Goal: Task Accomplishment & Management: Use online tool/utility

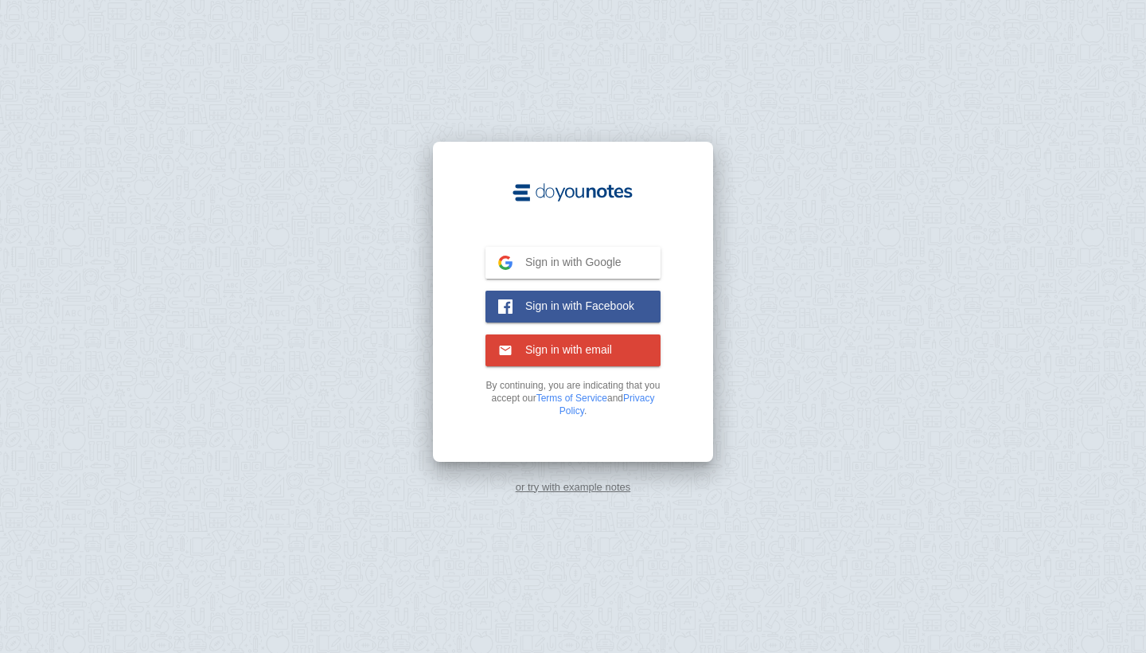
click at [548, 486] on link "or try with example notes" at bounding box center [573, 487] width 115 height 12
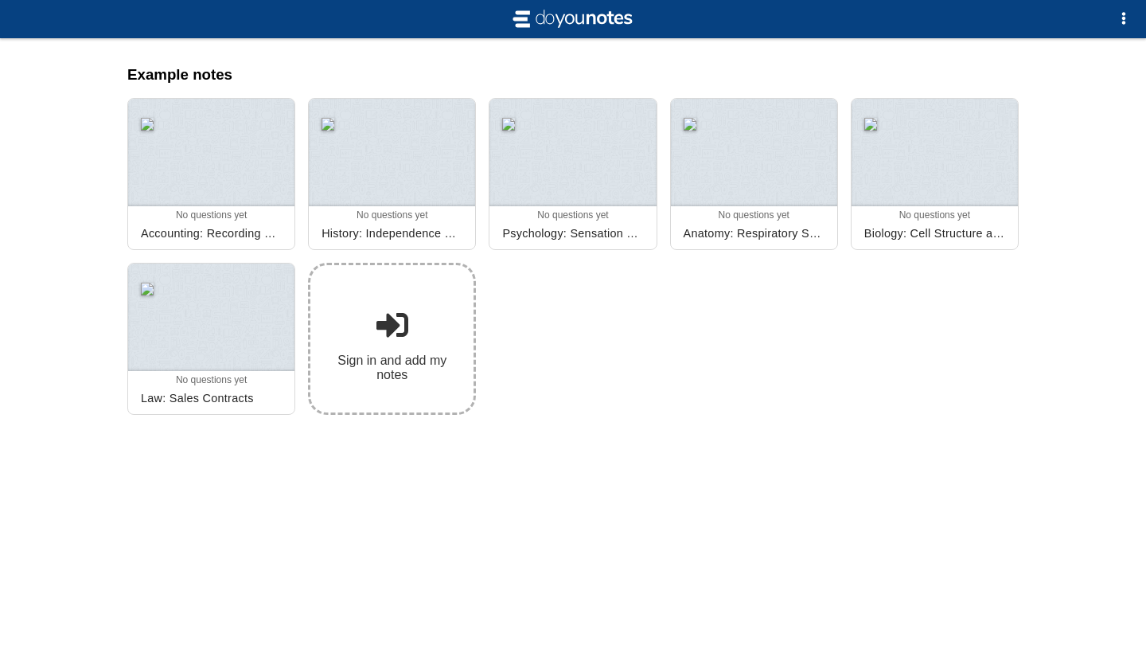
click at [379, 390] on link "Sign in and add my notes" at bounding box center [392, 339] width 168 height 152
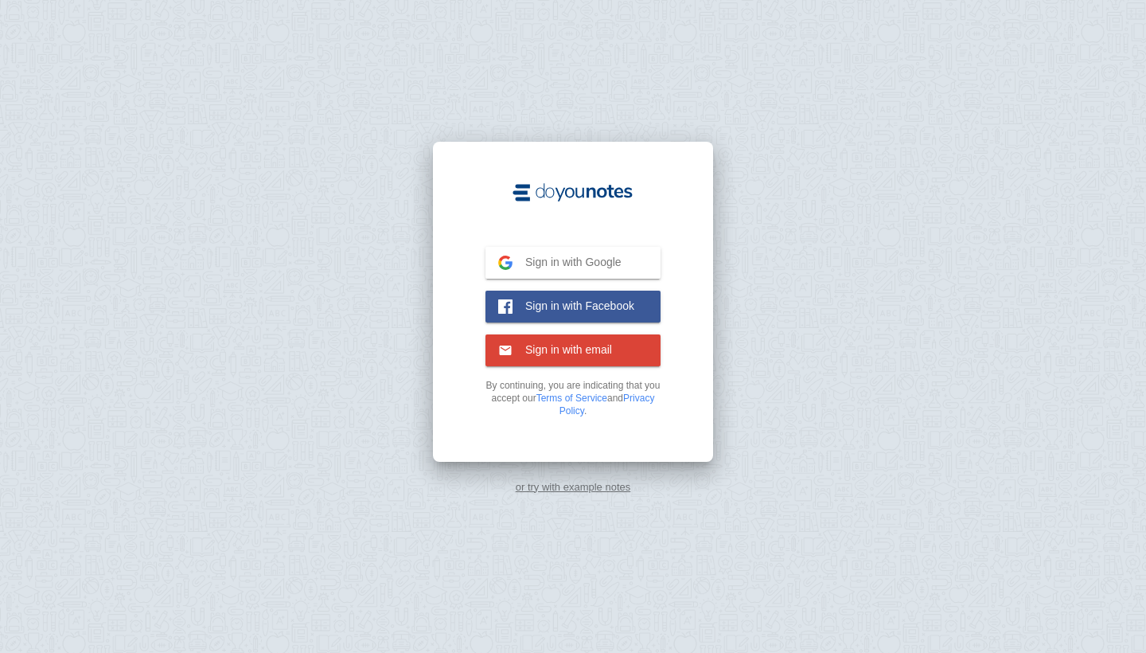
click at [550, 273] on button "Sign in with Google Google" at bounding box center [573, 263] width 175 height 32
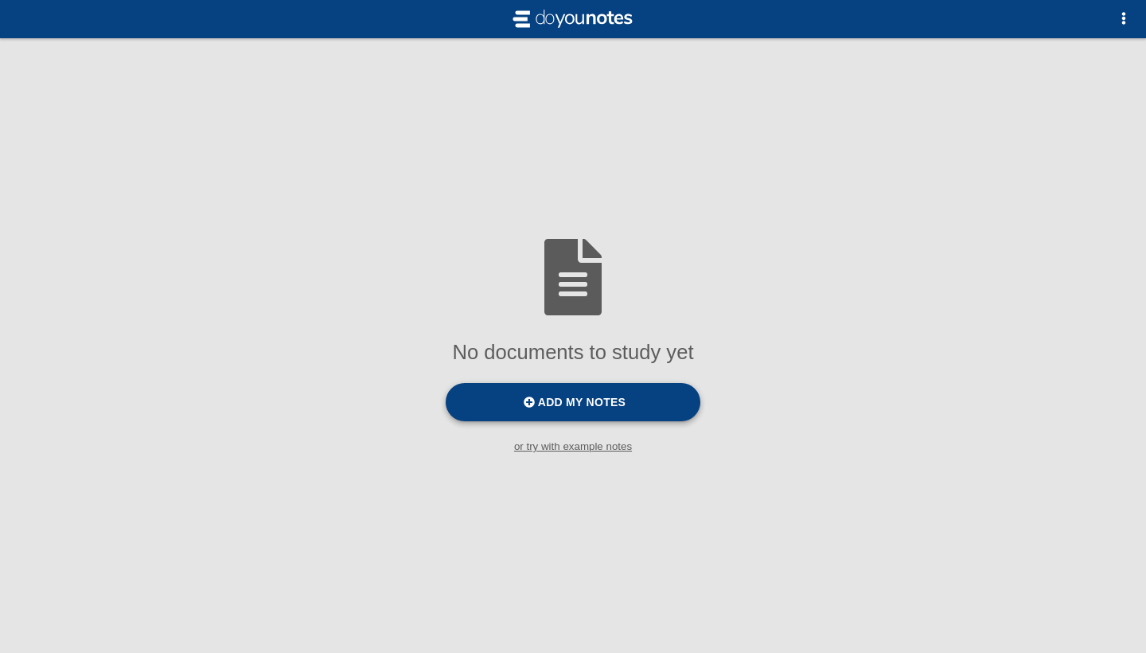
click at [687, 410] on label "Add my notes" at bounding box center [573, 402] width 255 height 38
click at [0, 0] on input "Add my notes" at bounding box center [0, 0] width 0 height 0
click at [585, 405] on span "Add my notes" at bounding box center [582, 402] width 88 height 13
click at [0, 0] on input "Add my notes" at bounding box center [0, 0] width 0 height 0
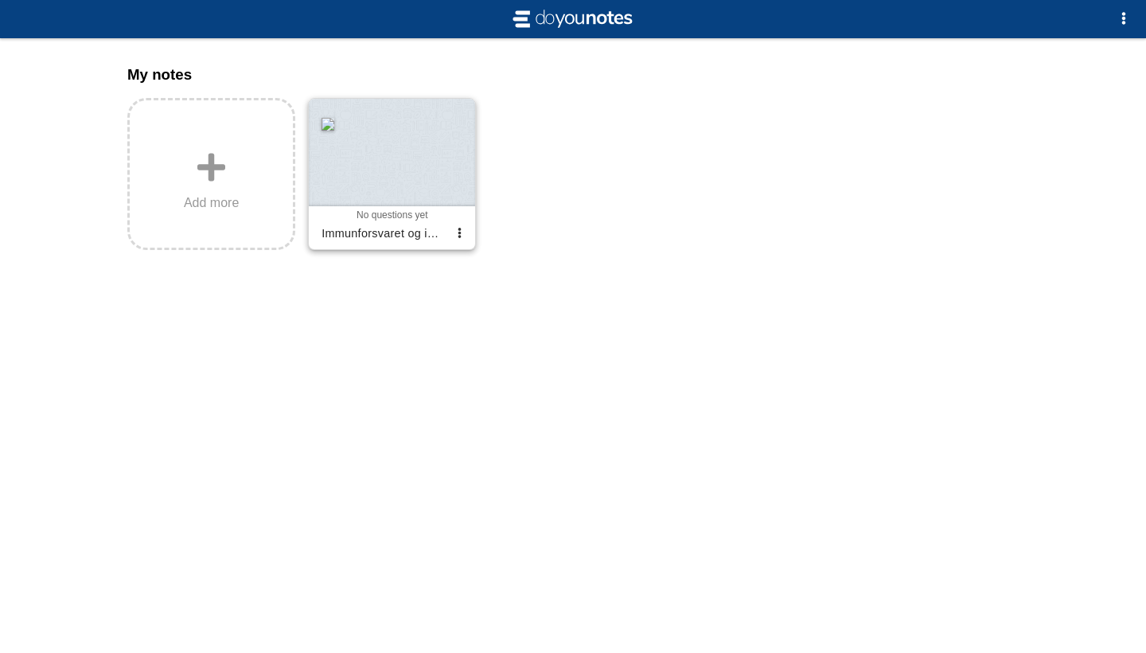
click at [398, 210] on span "No questions yet" at bounding box center [392, 214] width 71 height 11
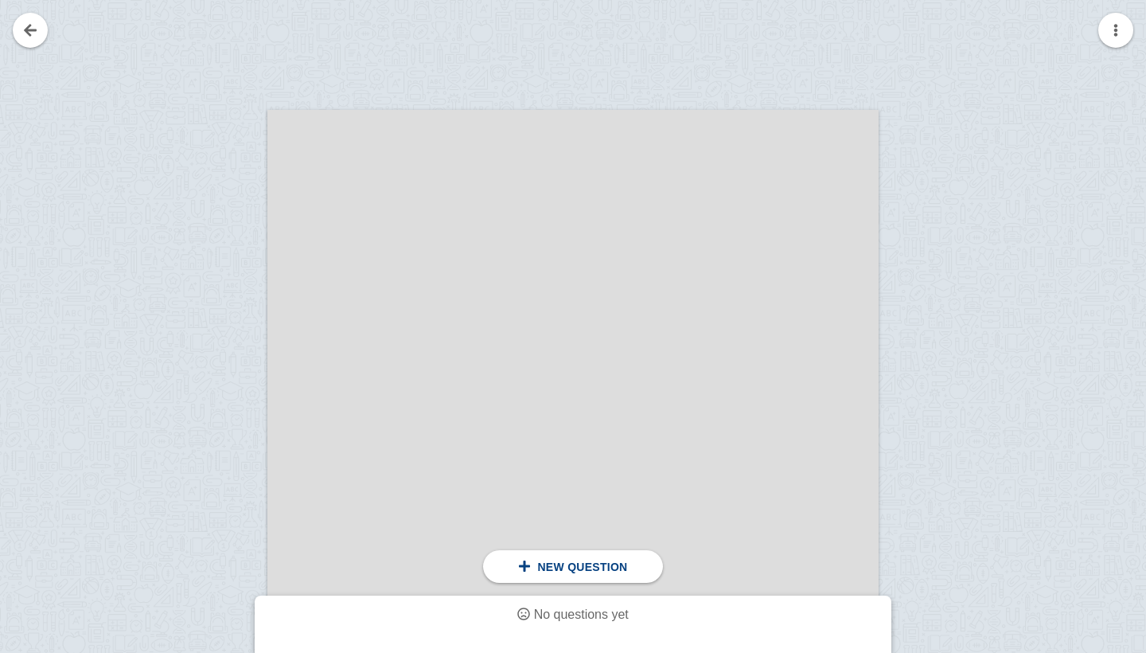
scroll to position [195, 0]
click at [201, 289] on div at bounding box center [214, 555] width 107 height 865
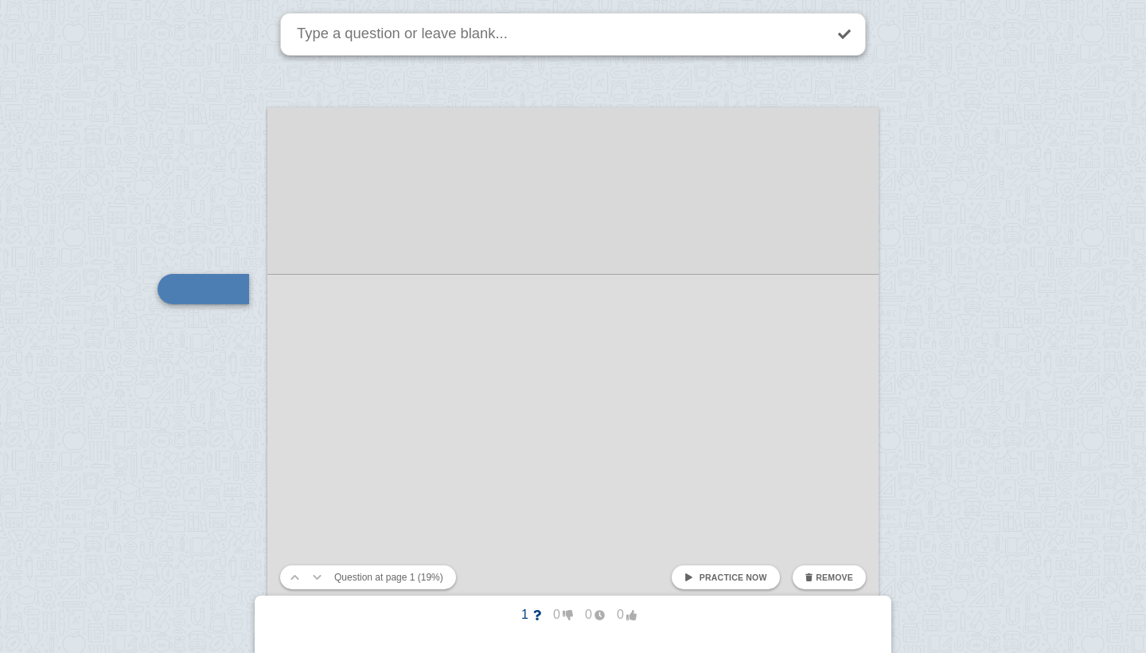
scroll to position [252, 0]
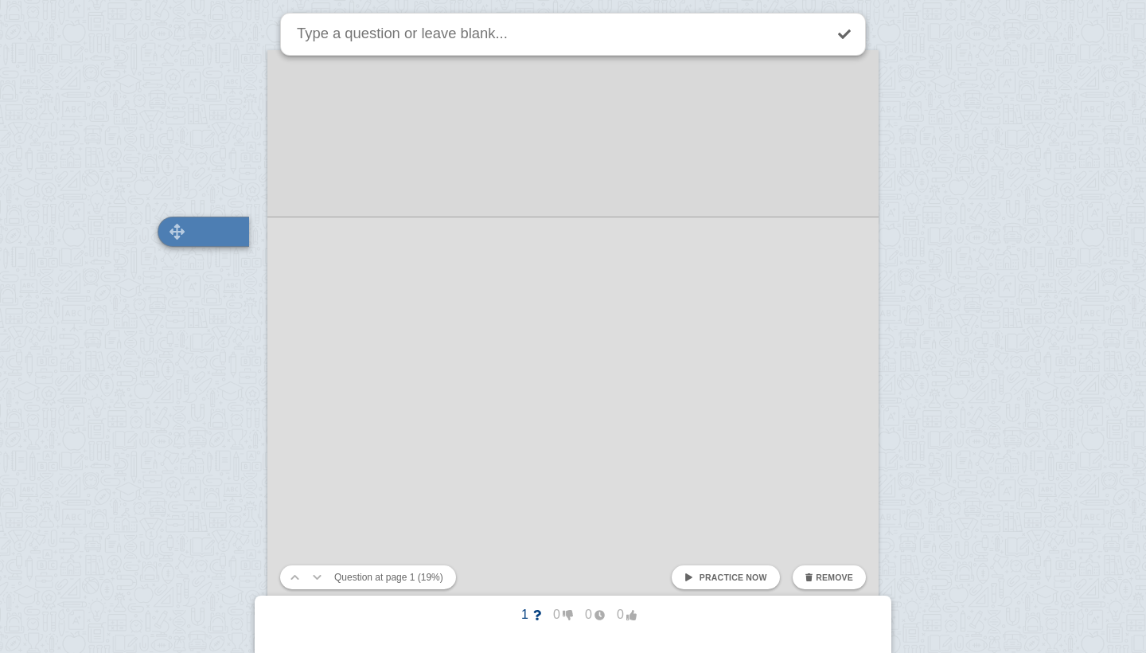
click at [234, 221] on div at bounding box center [204, 232] width 92 height 30
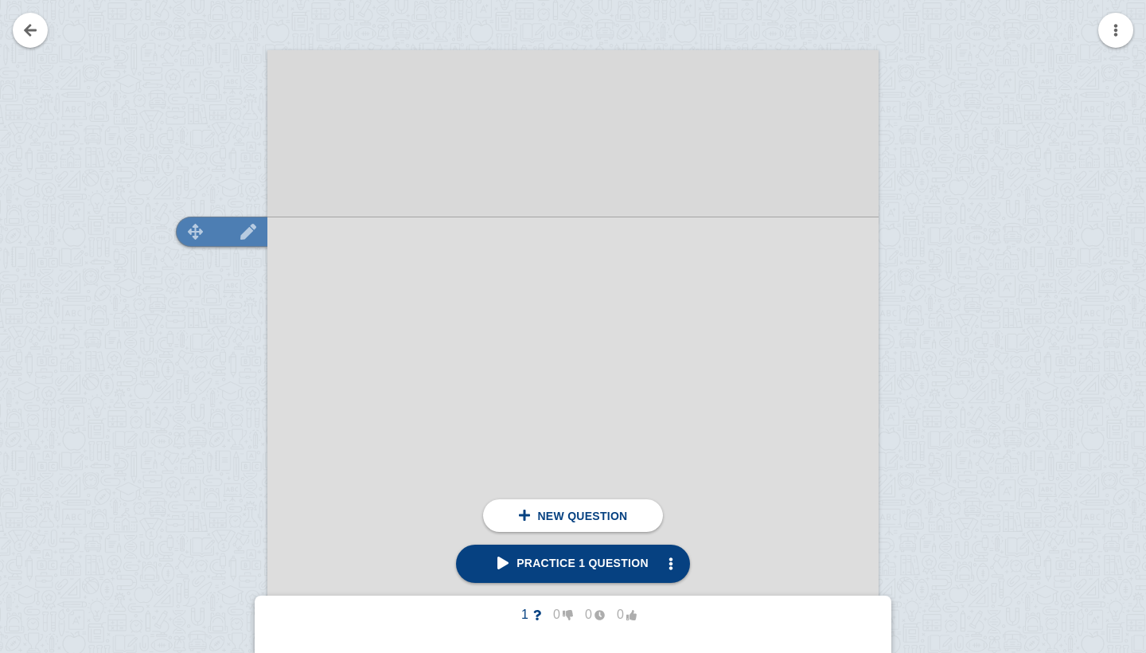
click at [265, 240] on div at bounding box center [222, 232] width 92 height 30
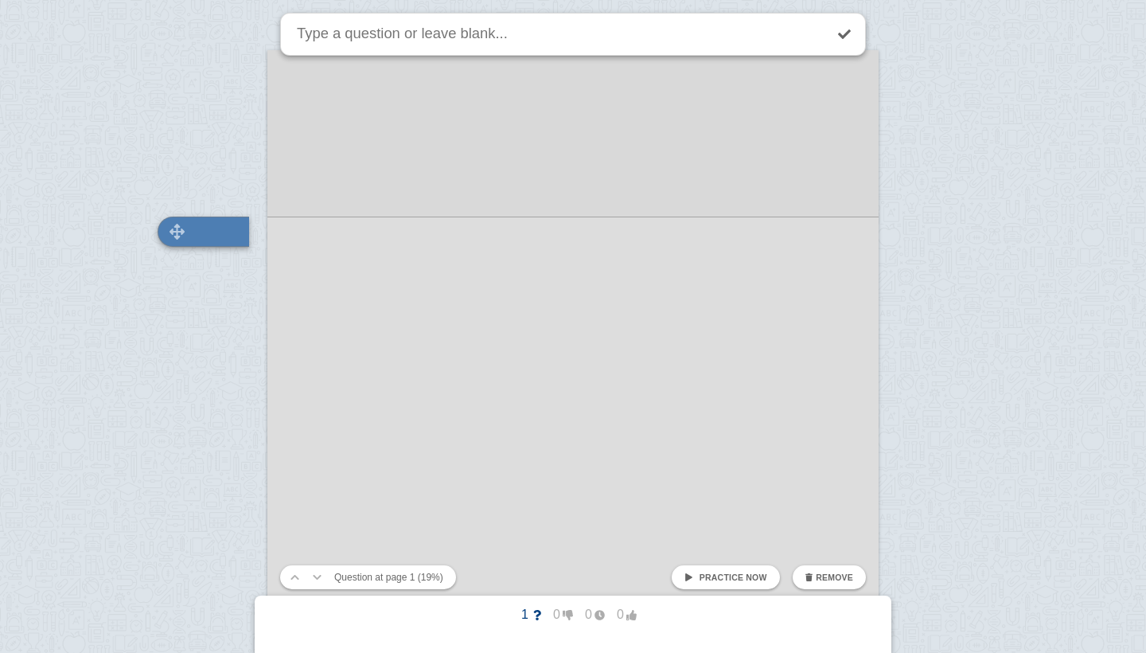
click at [229, 234] on div at bounding box center [204, 232] width 92 height 30
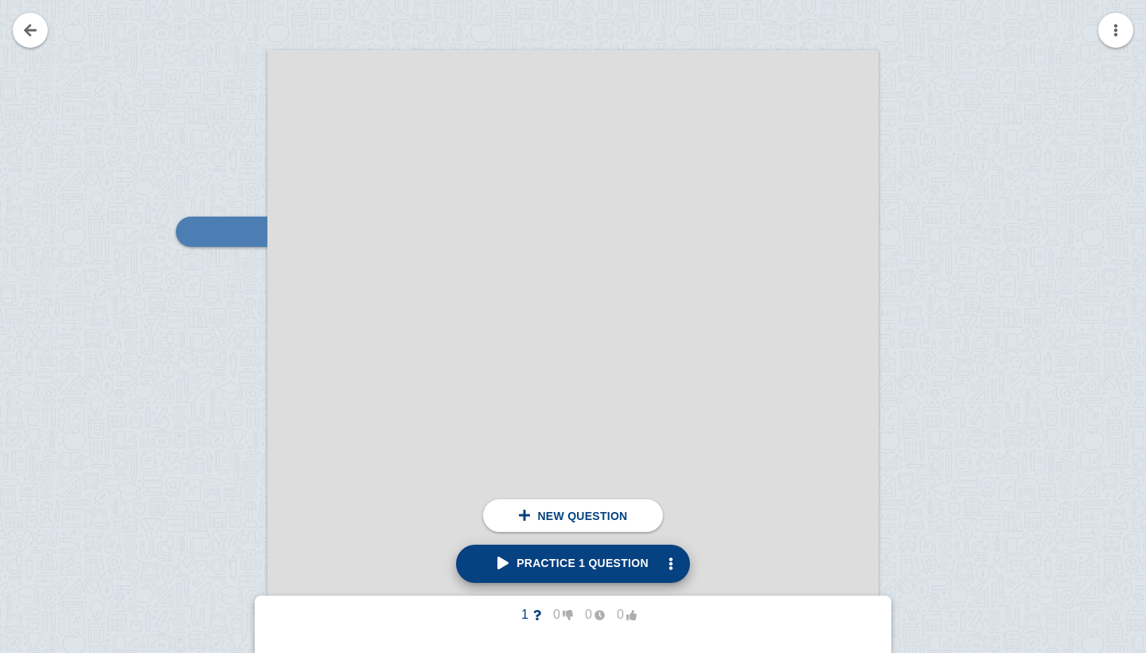
click at [506, 568] on span "Practice 1 question" at bounding box center [573, 562] width 151 height 13
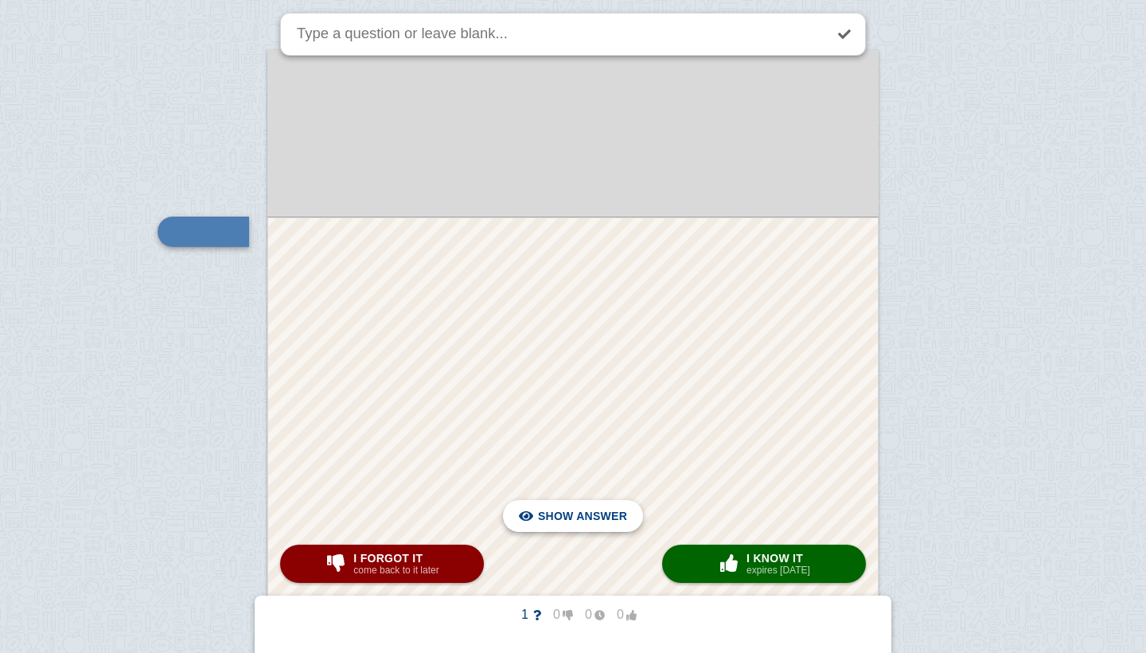
click at [599, 527] on span "Hide answer" at bounding box center [586, 515] width 83 height 35
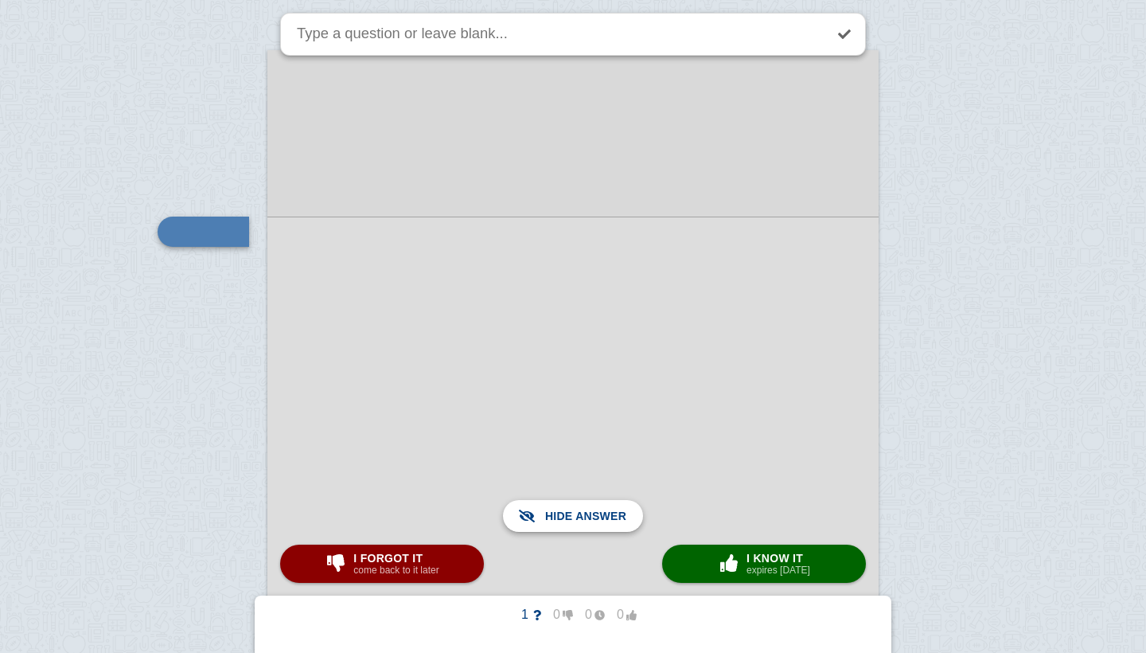
click at [599, 527] on span "Show answer" at bounding box center [582, 515] width 89 height 35
